Goal: Check status: Check status

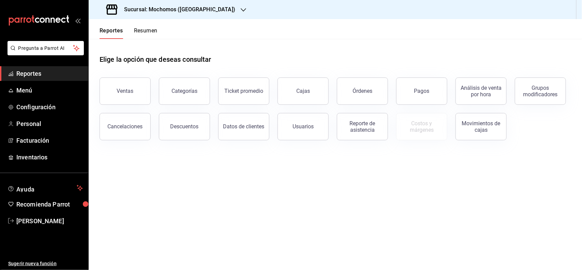
click at [15, 72] on link "Reportes" at bounding box center [44, 73] width 88 height 15
click at [406, 96] on button "Pagos" at bounding box center [421, 90] width 51 height 27
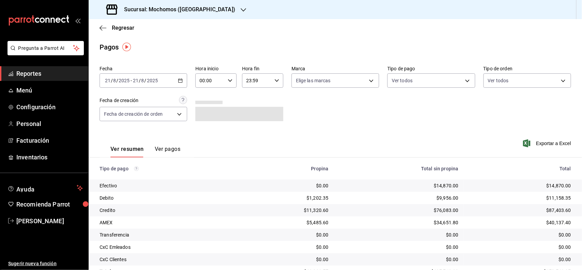
click at [57, 74] on span "Reportes" at bounding box center [49, 73] width 66 height 9
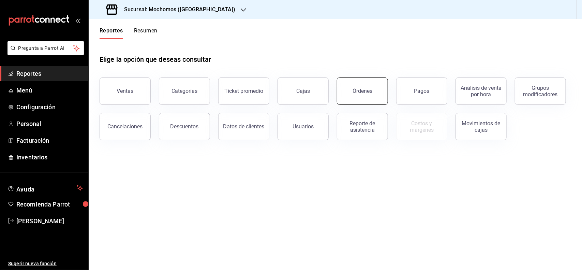
click at [358, 91] on div "Órdenes" at bounding box center [362, 91] width 20 height 6
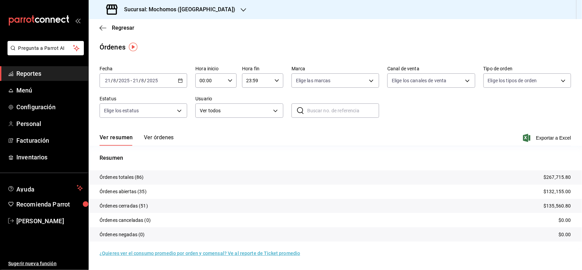
click at [106, 79] on input "21" at bounding box center [108, 80] width 6 height 5
click at [134, 178] on span "Rango de fechas" at bounding box center [131, 177] width 53 height 7
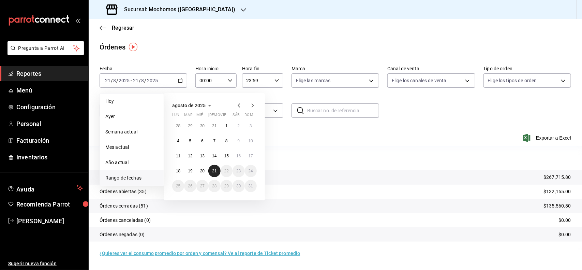
click at [216, 169] on abbr "21" at bounding box center [214, 170] width 4 height 5
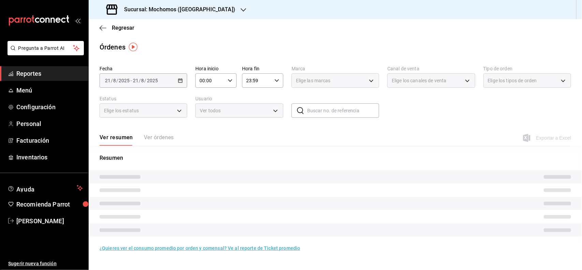
click at [216, 169] on div "Resumen" at bounding box center [335, 199] width 493 height 91
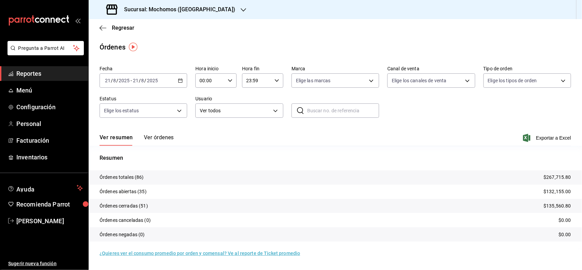
click at [229, 81] on icon "button" at bounding box center [230, 80] width 5 height 5
click at [210, 103] on button "03" at bounding box center [206, 104] width 18 height 14
type input "03:00"
click at [208, 104] on span "03" at bounding box center [206, 104] width 10 height 5
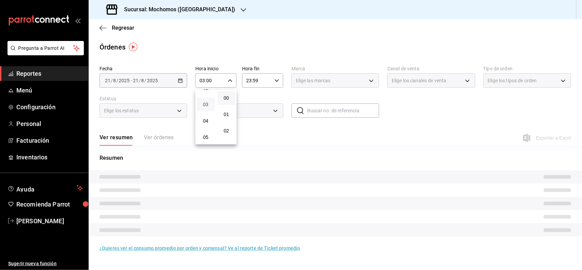
click at [208, 104] on span "03" at bounding box center [206, 104] width 10 height 5
